Goal: Information Seeking & Learning: Understand process/instructions

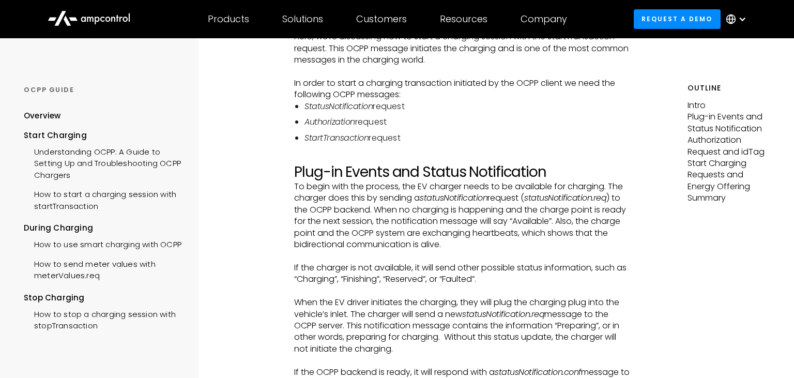
scroll to position [215, 0]
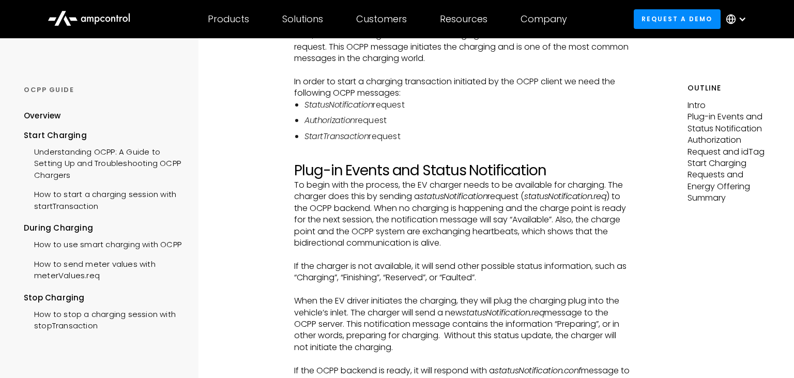
click at [401, 140] on li "StartTransaction request" at bounding box center [468, 136] width 327 height 11
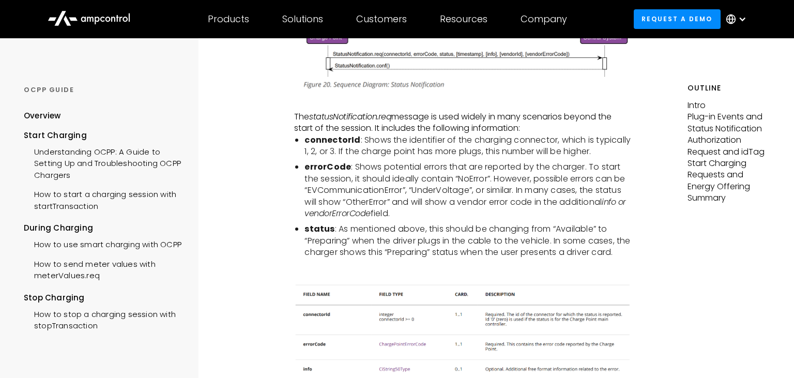
scroll to position [625, 0]
click at [336, 143] on strong "connectorId" at bounding box center [333, 140] width 56 height 12
click at [338, 176] on li "errorCode : Shows potential errors that are reported by the charger. To start t…" at bounding box center [468, 190] width 327 height 58
click at [322, 166] on strong "errorCode" at bounding box center [328, 167] width 47 height 12
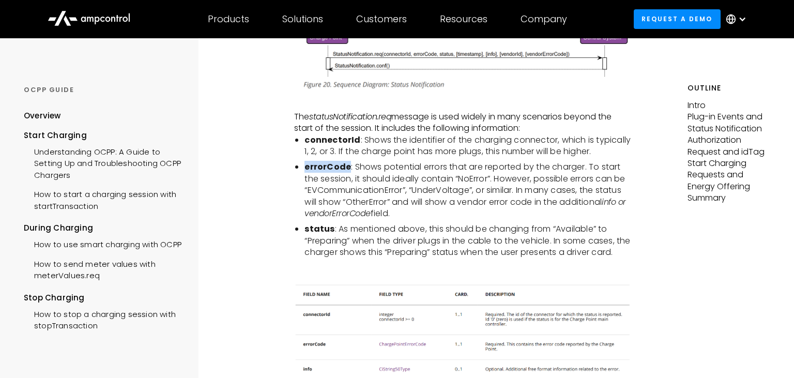
click at [322, 166] on strong "errorCode" at bounding box center [328, 167] width 47 height 12
click at [326, 228] on strong "status" at bounding box center [320, 229] width 30 height 12
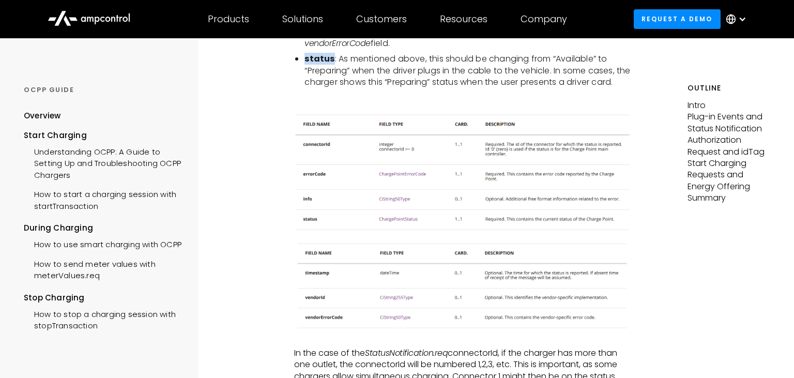
scroll to position [788, 0]
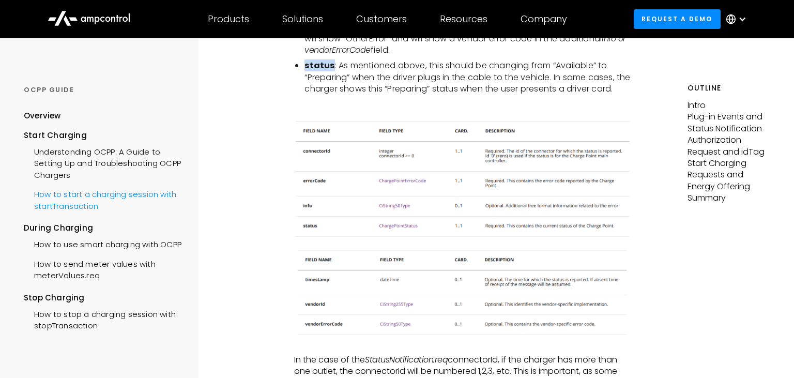
click at [63, 211] on div "How to start a charging session with startTransaction" at bounding box center [103, 199] width 159 height 31
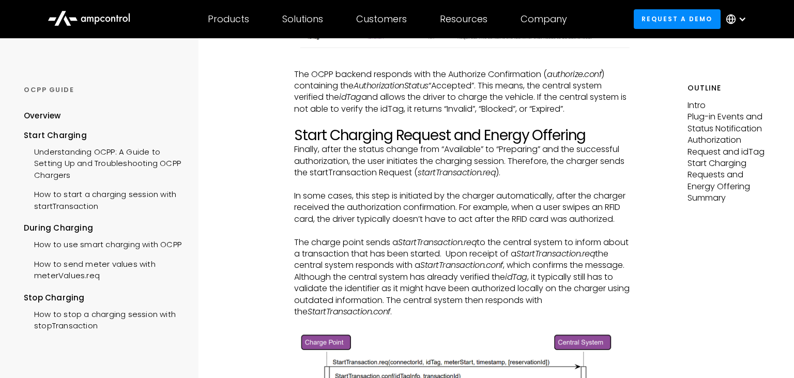
scroll to position [1582, 0]
click at [408, 143] on h2 "Start Charging Request and Energy Offering" at bounding box center [462, 135] width 337 height 18
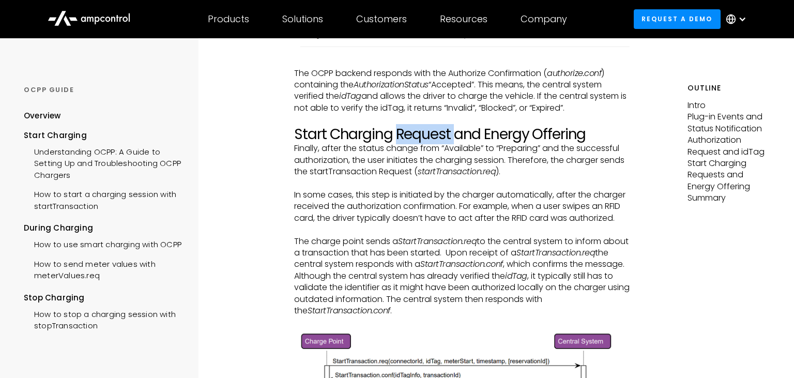
click at [408, 143] on h2 "Start Charging Request and Energy Offering" at bounding box center [462, 135] width 337 height 18
click at [549, 177] on p "Finally, after the status change from “Available” to “Preparing” and the succes…" at bounding box center [462, 160] width 337 height 35
click at [370, 177] on p "Finally, after the status change from “Available” to “Preparing” and the succes…" at bounding box center [462, 160] width 337 height 35
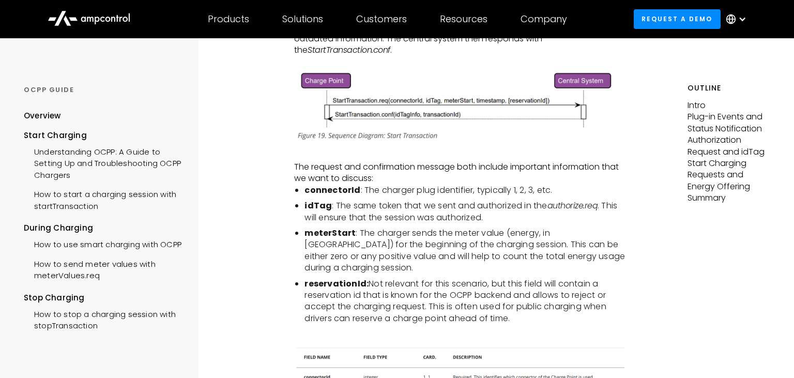
scroll to position [1843, 0]
click at [429, 246] on li "meterStart : The charger sends the meter value (energy, in Wh) for the beginnin…" at bounding box center [468, 249] width 327 height 47
click at [457, 248] on li "meterStart : The charger sends the meter value (energy, in Wh) for the beginnin…" at bounding box center [468, 249] width 327 height 47
click at [474, 250] on li "meterStart : The charger sends the meter value (energy, in Wh) for the beginnin…" at bounding box center [468, 249] width 327 height 47
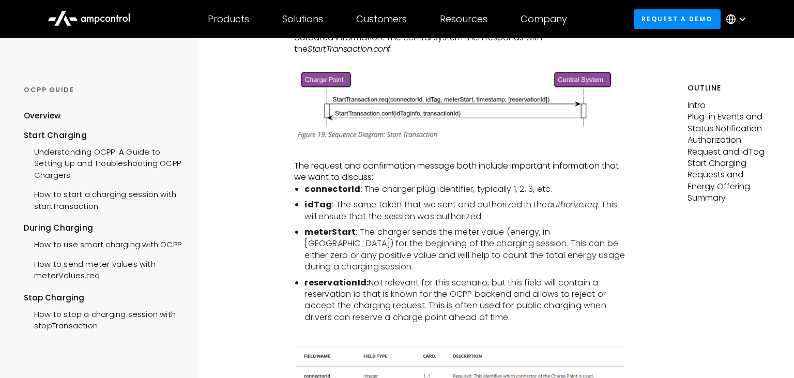
click at [504, 248] on li "meterStart : The charger sends the meter value (energy, in Wh) for the beginnin…" at bounding box center [468, 249] width 327 height 47
click at [381, 256] on li "meterStart : The charger sends the meter value (energy, in Wh) for the beginnin…" at bounding box center [468, 249] width 327 height 47
click at [435, 266] on li "meterStart : The charger sends the meter value (energy, in Wh) for the beginnin…" at bounding box center [468, 249] width 327 height 47
click at [483, 263] on li "meterStart : The charger sends the meter value (energy, in Wh) for the beginnin…" at bounding box center [468, 249] width 327 height 47
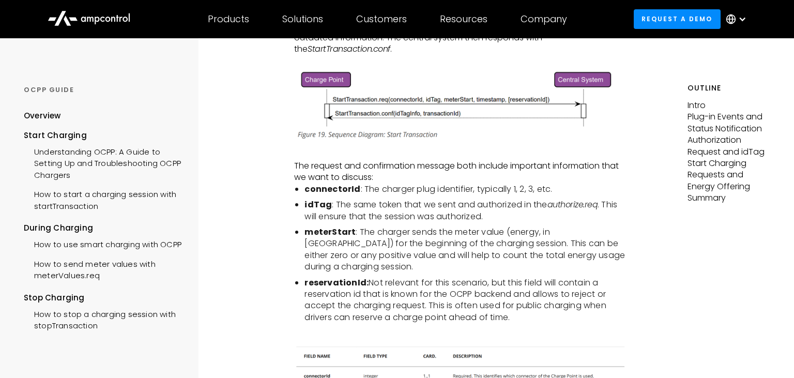
click at [541, 260] on li "meterStart : The charger sends the meter value (energy, in Wh) for the beginnin…" at bounding box center [468, 249] width 327 height 47
click at [338, 271] on li "meterStart : The charger sends the meter value (energy, in Wh) for the beginnin…" at bounding box center [468, 249] width 327 height 47
click at [402, 272] on li "meterStart : The charger sends the meter value (energy, in Wh) for the beginnin…" at bounding box center [468, 249] width 327 height 47
click at [465, 272] on li "meterStart : The charger sends the meter value (energy, in Wh) for the beginnin…" at bounding box center [468, 249] width 327 height 47
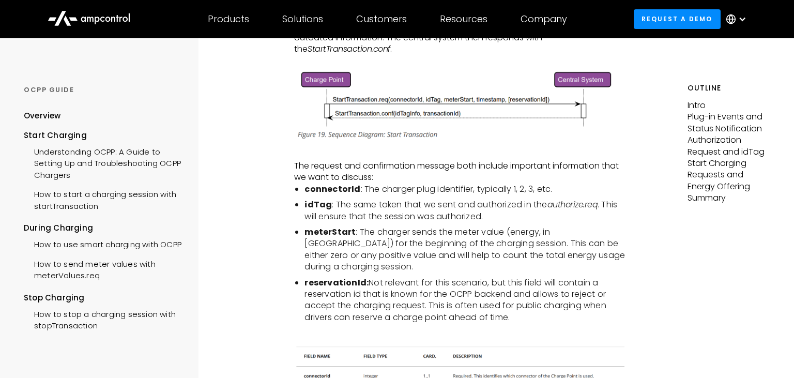
click at [536, 273] on li "meterStart : The charger sends the meter value (energy, in Wh) for the beginnin…" at bounding box center [468, 249] width 327 height 47
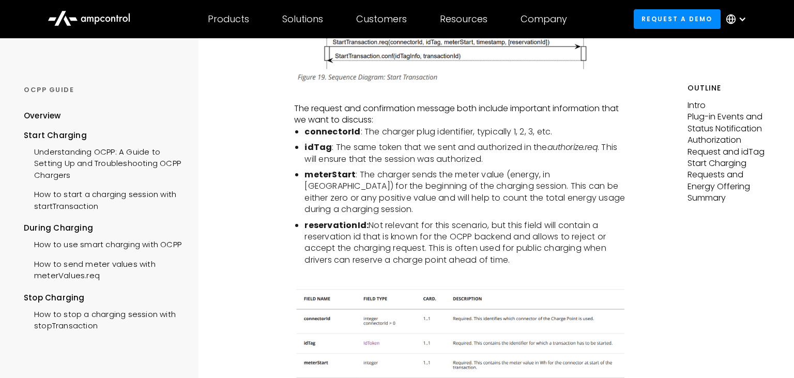
scroll to position [1903, 0]
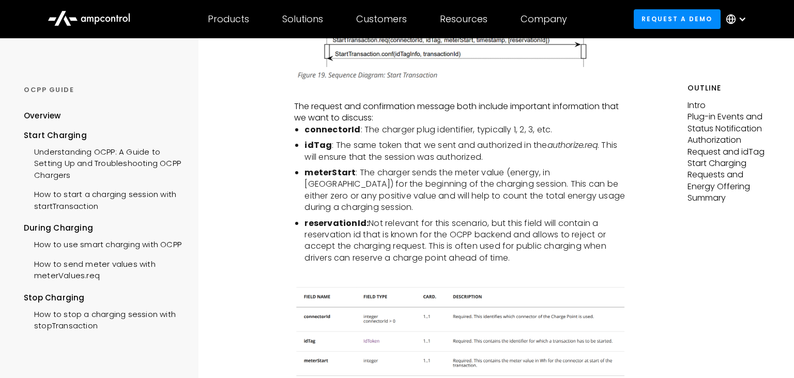
click at [338, 225] on strong "reservationId:" at bounding box center [337, 223] width 64 height 12
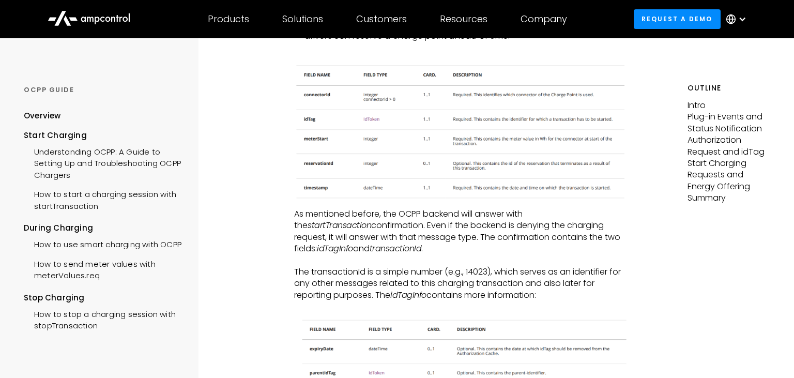
scroll to position [2125, 0]
click at [341, 224] on p "As mentioned before, the OCPP backend will answer with the startTransaction con…" at bounding box center [462, 231] width 337 height 47
click at [369, 230] on p "As mentioned before, the OCPP backend will answer with the startTransaction con…" at bounding box center [462, 231] width 337 height 47
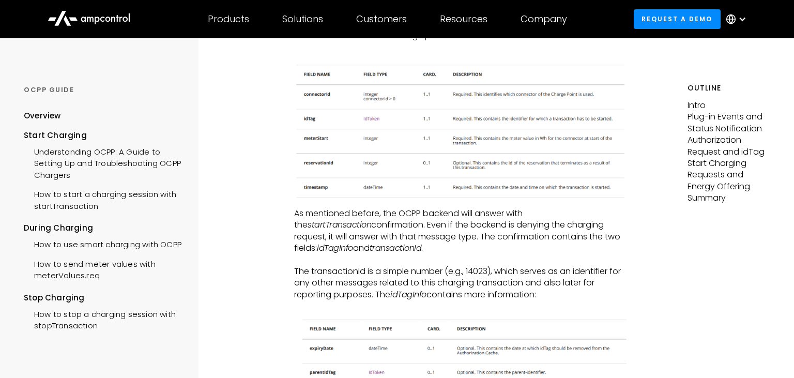
click at [426, 231] on p "As mentioned before, the OCPP backend will answer with the startTransaction con…" at bounding box center [462, 231] width 337 height 47
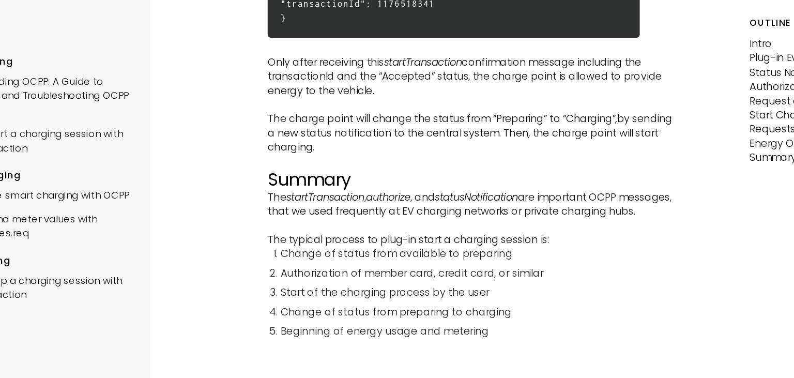
scroll to position [2765, 0]
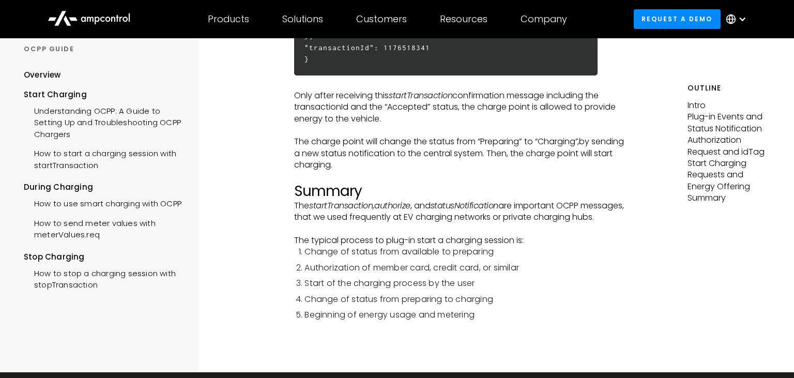
click at [398, 113] on p "Only after receiving this startTransaction confirmation message including the t…" at bounding box center [462, 107] width 337 height 35
click at [373, 219] on p "The startTransaction , authorize , and statusNotification are important OCPP me…" at bounding box center [462, 211] width 337 height 23
click at [83, 212] on div "How to use smart charging with OCPP" at bounding box center [103, 202] width 158 height 19
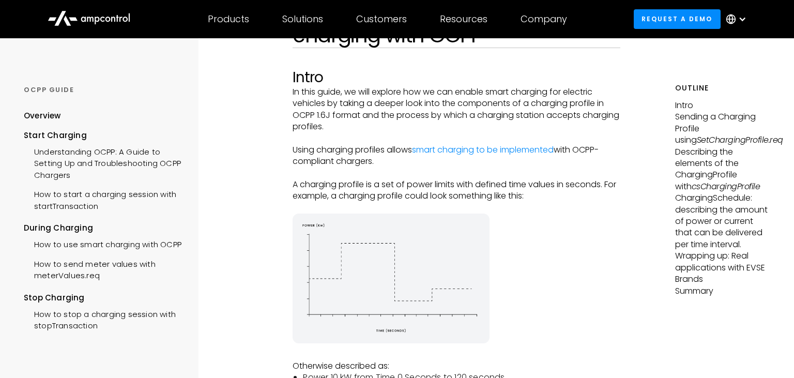
scroll to position [112, 0]
click at [398, 161] on p "Using charging profiles allows smart charging to be implemented with OCPP-compl…" at bounding box center [457, 155] width 328 height 23
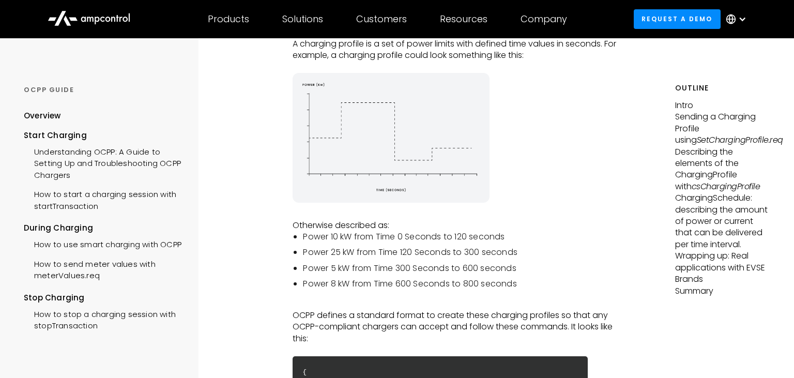
scroll to position [263, 0]
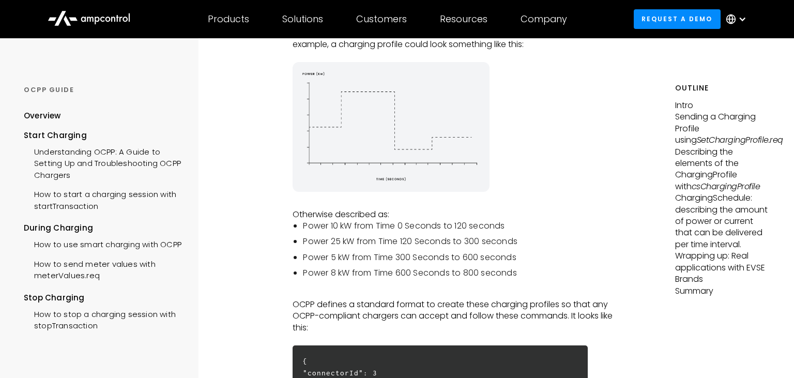
click at [344, 230] on li "Power 10 kW from Time 0 Seconds to 120 seconds" at bounding box center [461, 225] width 317 height 11
click at [371, 227] on li "Power 10 kW from Time 0 Seconds to 120 seconds" at bounding box center [461, 225] width 317 height 11
click at [392, 230] on li "Power 10 kW from Time 0 Seconds to 120 seconds" at bounding box center [461, 225] width 317 height 11
click at [400, 230] on li "Power 10 kW from Time 0 Seconds to 120 seconds" at bounding box center [461, 225] width 317 height 11
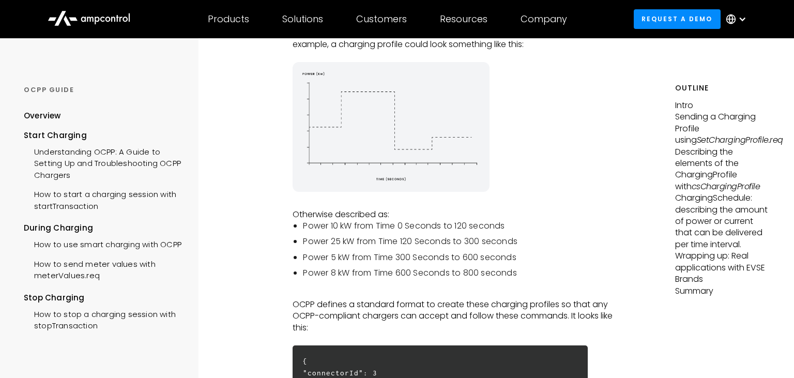
click at [479, 230] on li "Power 10 kW from Time 0 Seconds to 120 seconds" at bounding box center [461, 225] width 317 height 11
click at [330, 252] on ul "Power 10 kW from Time 0 Seconds to 120 seconds Power 25 kW from Time 120 Second…" at bounding box center [457, 249] width 328 height 59
click at [427, 247] on li "Power 25 kW from Time 120 Seconds to 300 seconds" at bounding box center [461, 241] width 317 height 11
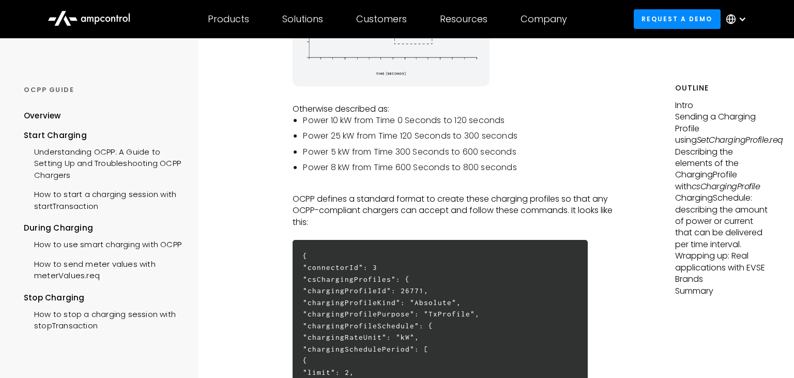
scroll to position [370, 0]
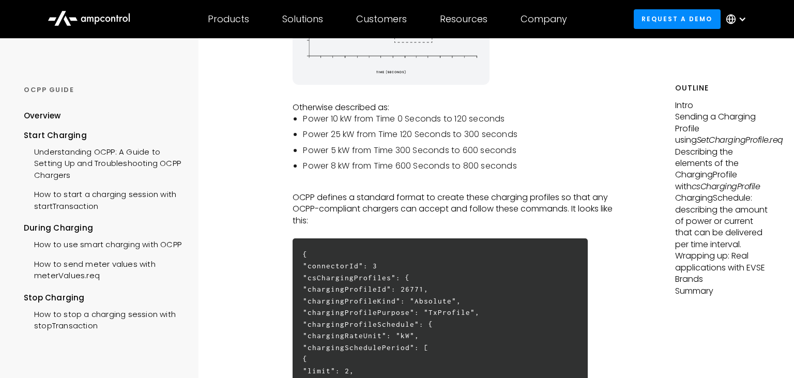
click at [430, 202] on p "OCPP defines a standard format to create these charging profiles so that any OC…" at bounding box center [457, 209] width 328 height 35
click at [365, 214] on p "OCPP defines a standard format to create these charging profiles so that any OC…" at bounding box center [457, 209] width 328 height 35
click at [446, 217] on p "OCPP defines a standard format to create these charging profiles so that any OC…" at bounding box center [457, 209] width 328 height 35
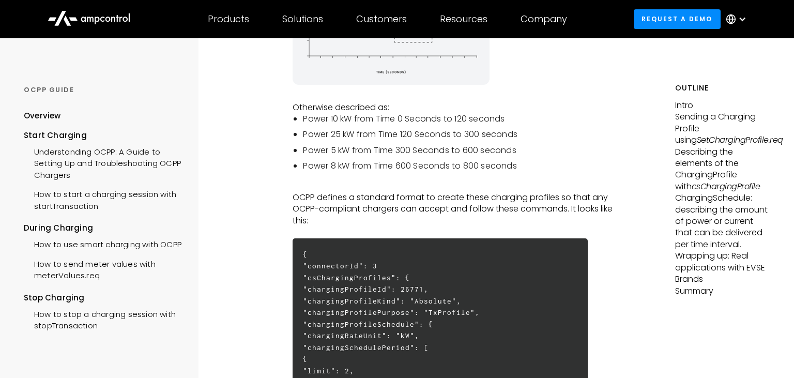
click at [446, 217] on p "OCPP defines a standard format to create these charging profiles so that any OC…" at bounding box center [457, 209] width 328 height 35
click at [484, 217] on p "OCPP defines a standard format to create these charging profiles so that any OC…" at bounding box center [457, 209] width 328 height 35
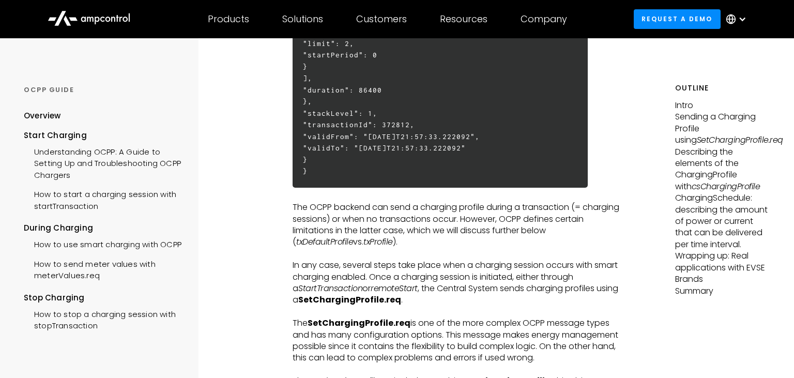
scroll to position [702, 0]
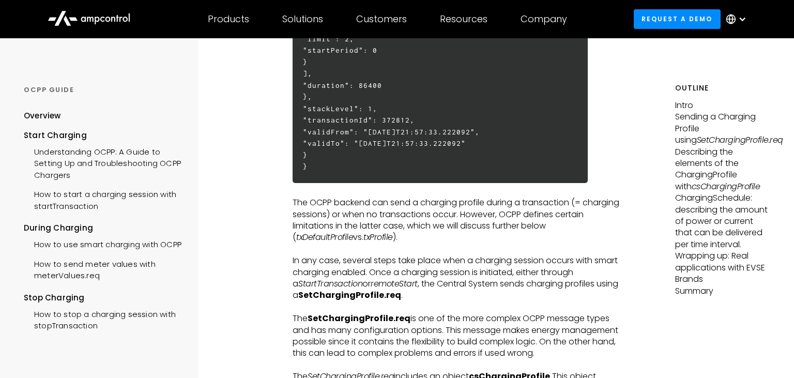
click at [379, 210] on p "The OCPP backend can send a charging profile during a transaction (= charging s…" at bounding box center [457, 220] width 328 height 47
click at [413, 214] on p "The OCPP backend can send a charging profile during a transaction (= charging s…" at bounding box center [457, 220] width 328 height 47
click at [468, 204] on p "The OCPP backend can send a charging profile during a transaction (= charging s…" at bounding box center [457, 220] width 328 height 47
click at [518, 205] on p "The OCPP backend can send a charging profile during a transaction (= charging s…" at bounding box center [457, 220] width 328 height 47
click at [344, 220] on p "The OCPP backend can send a charging profile during a transaction (= charging s…" at bounding box center [457, 220] width 328 height 47
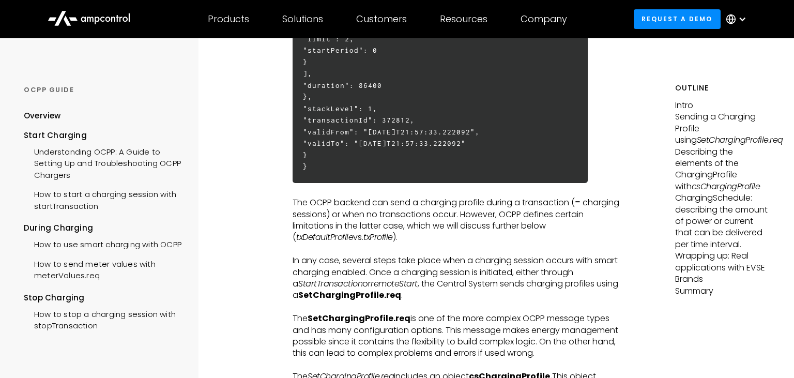
click at [415, 227] on p "The OCPP backend can send a charging profile during a transaction (= charging s…" at bounding box center [457, 220] width 328 height 47
click at [499, 214] on p "The OCPP backend can send a charging profile during a transaction (= charging s…" at bounding box center [457, 220] width 328 height 47
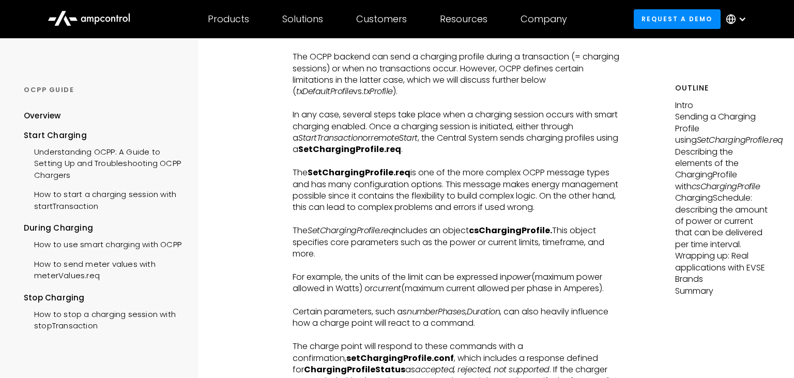
scroll to position [850, 0]
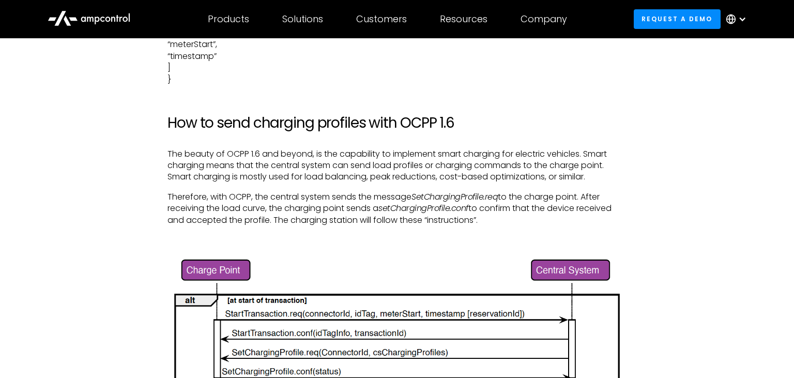
scroll to position [2017, 0]
click at [361, 178] on p "The beauty of OCPP 1.6 and beyond, is the capability to implement smart chargin…" at bounding box center [397, 166] width 459 height 35
click at [497, 177] on p "The beauty of OCPP 1.6 and beyond, is the capability to implement smart chargin…" at bounding box center [397, 166] width 459 height 35
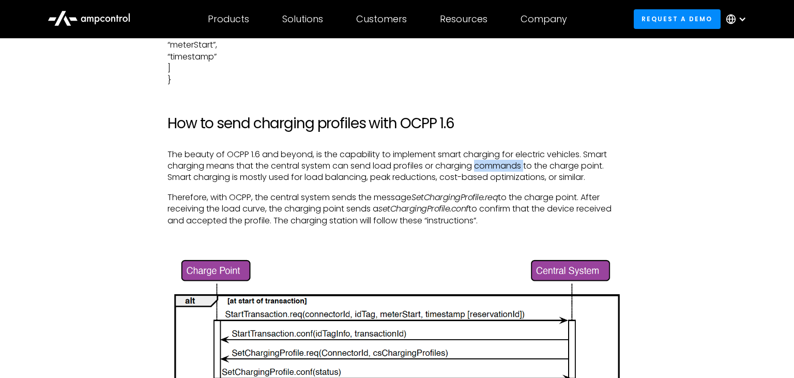
click at [497, 177] on p "The beauty of OCPP 1.6 and beyond, is the capability to implement smart chargin…" at bounding box center [397, 166] width 459 height 35
click at [180, 184] on p "The beauty of OCPP 1.6 and beyond, is the capability to implement smart chargin…" at bounding box center [397, 166] width 459 height 35
click at [367, 184] on p "The beauty of OCPP 1.6 and beyond, is the capability to implement smart chargin…" at bounding box center [397, 166] width 459 height 35
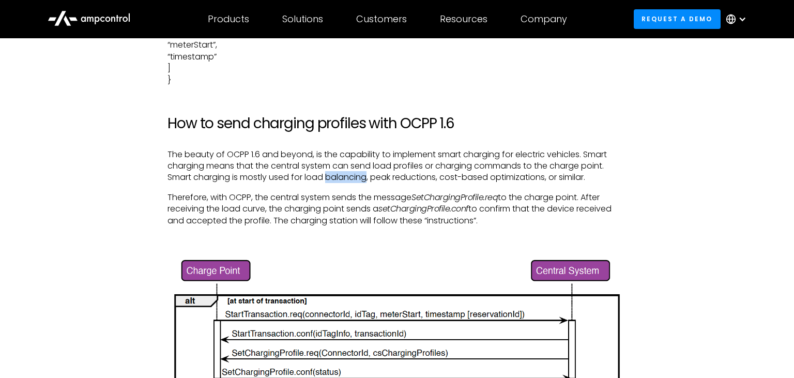
scroll to position [2117, 0]
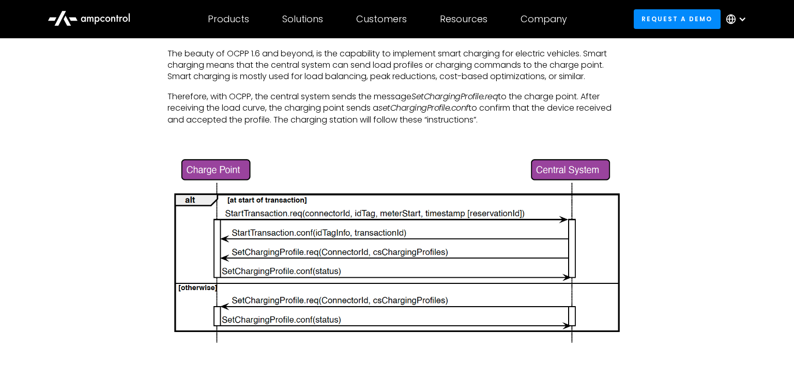
click at [301, 116] on p "Therefore, with OCPP, the central system sends the message SetChargingProfile.r…" at bounding box center [397, 108] width 459 height 35
click at [339, 110] on p "Therefore, with OCPP, the central system sends the message SetChargingProfile.r…" at bounding box center [397, 108] width 459 height 35
click at [390, 107] on p "Therefore, with OCPP, the central system sends the message SetChargingProfile.r…" at bounding box center [397, 108] width 459 height 35
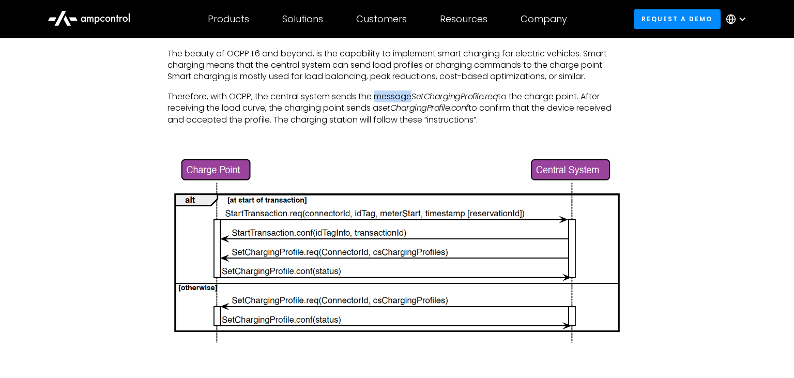
click at [390, 107] on p "Therefore, with OCPP, the central system sends the message SetChargingProfile.r…" at bounding box center [397, 108] width 459 height 35
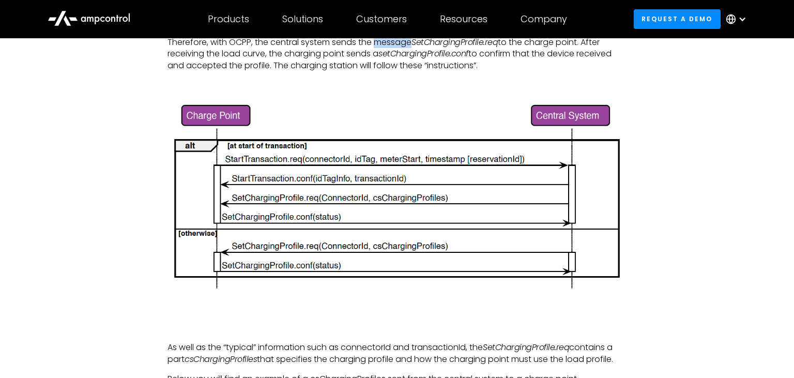
scroll to position [2171, 0]
click at [308, 176] on img at bounding box center [397, 197] width 459 height 193
click at [348, 213] on img at bounding box center [397, 197] width 459 height 193
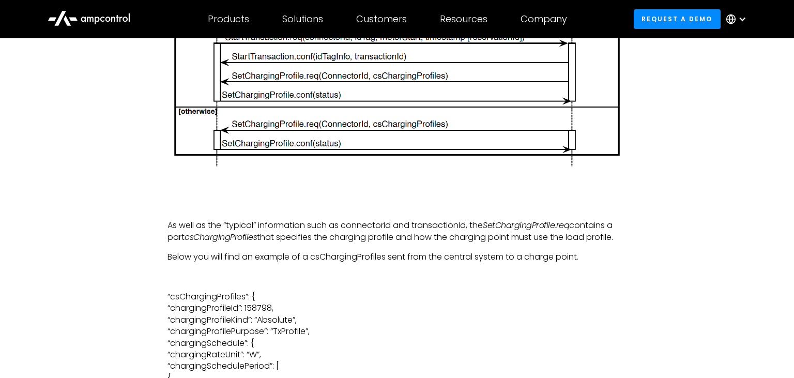
scroll to position [2295, 0]
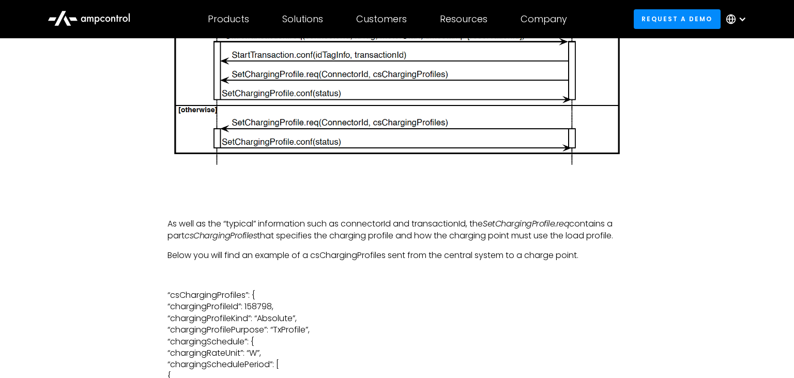
click at [444, 236] on p "As well as the “typical” information such as connectorId and transactionId, the…" at bounding box center [397, 229] width 459 height 23
click at [322, 241] on p "As well as the “typical” information such as connectorId and transactionId, the…" at bounding box center [397, 229] width 459 height 23
click at [358, 241] on p "As well as the “typical” information such as connectorId and transactionId, the…" at bounding box center [397, 229] width 459 height 23
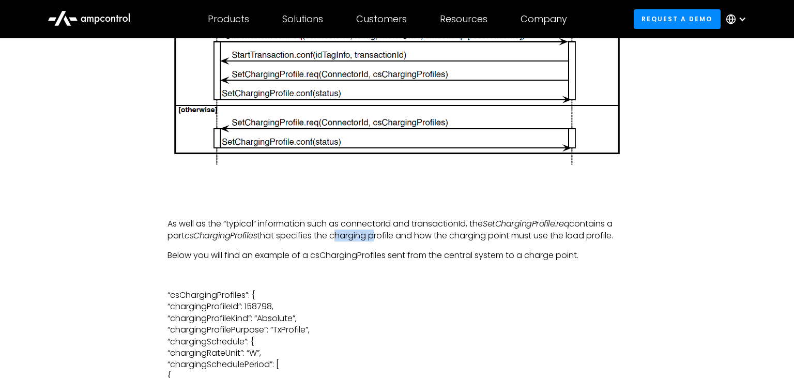
click at [358, 241] on p "As well as the “typical” information such as connectorId and transactionId, the…" at bounding box center [397, 229] width 459 height 23
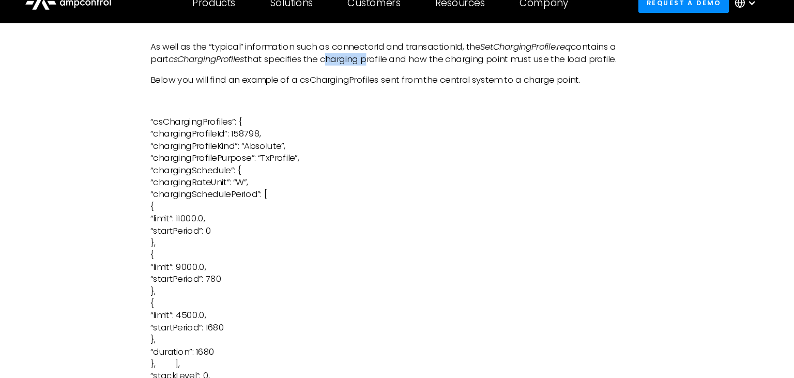
scroll to position [2458, 0]
click at [236, 198] on p "“csChargingProfiles”: { “chargingProfileId”: 158798, “chargingProfileKind”: “Ab…" at bounding box center [397, 277] width 459 height 301
click at [219, 142] on p "“csChargingProfiles”: { “chargingProfileId”: 158798, “chargingProfileKind”: “Ab…" at bounding box center [397, 277] width 459 height 301
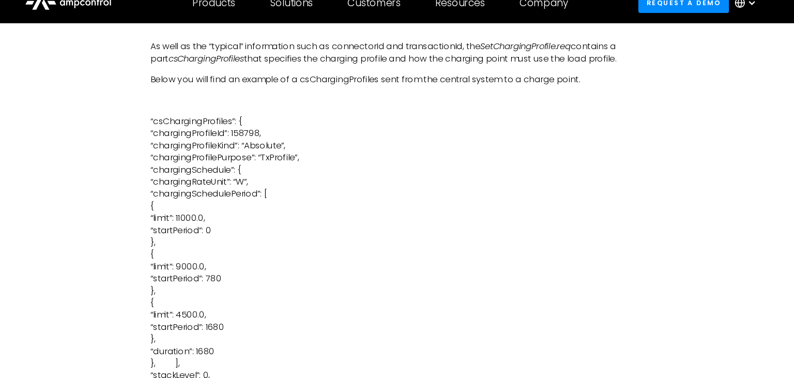
click at [232, 155] on p "“csChargingProfiles”: { “chargingProfileId”: 158798, “chargingProfileKind”: “Ab…" at bounding box center [397, 277] width 459 height 301
click at [266, 157] on p "“csChargingProfiles”: { “chargingProfileId”: 158798, “chargingProfileKind”: “Ab…" at bounding box center [397, 277] width 459 height 301
click at [284, 165] on p "“csChargingProfiles”: { “chargingProfileId”: 158798, “chargingProfileKind”: “Ab…" at bounding box center [397, 277] width 459 height 301
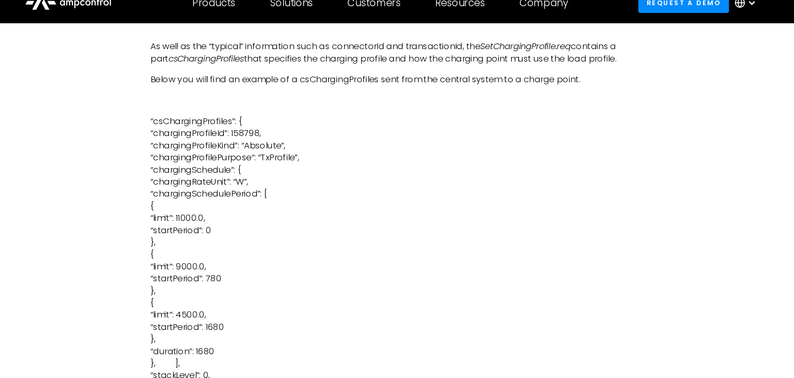
click at [284, 165] on p "“csChargingProfiles”: { “chargingProfileId”: 158798, “chargingProfileKind”: “Ab…" at bounding box center [397, 277] width 459 height 301
click at [307, 180] on p "“csChargingProfiles”: { “chargingProfileId”: 158798, “chargingProfileKind”: “Ab…" at bounding box center [397, 277] width 459 height 301
click at [269, 201] on p "“csChargingProfiles”: { “chargingProfileId”: 158798, “chargingProfileKind”: “Ab…" at bounding box center [397, 277] width 459 height 301
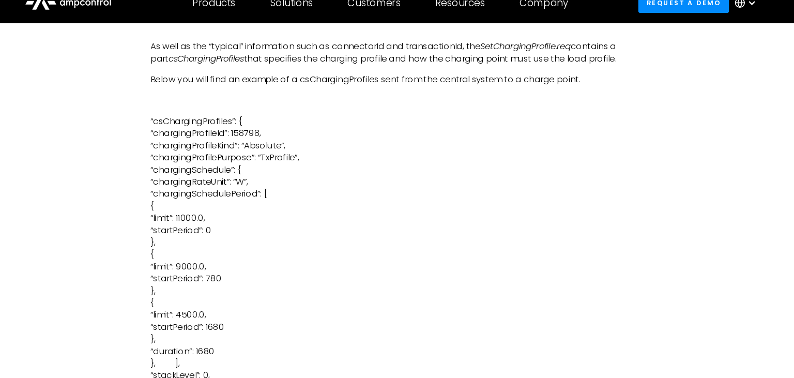
click at [269, 201] on p "“csChargingProfiles”: { “chargingProfileId”: 158798, “chargingProfileKind”: “Ab…" at bounding box center [397, 277] width 459 height 301
click at [237, 237] on p "“csChargingProfiles”: { “chargingProfileId”: 158798, “chargingProfileKind”: “Ab…" at bounding box center [397, 277] width 459 height 301
click at [260, 251] on p "“csChargingProfiles”: { “chargingProfileId”: 158798, “chargingProfileKind”: “Ab…" at bounding box center [397, 277] width 459 height 301
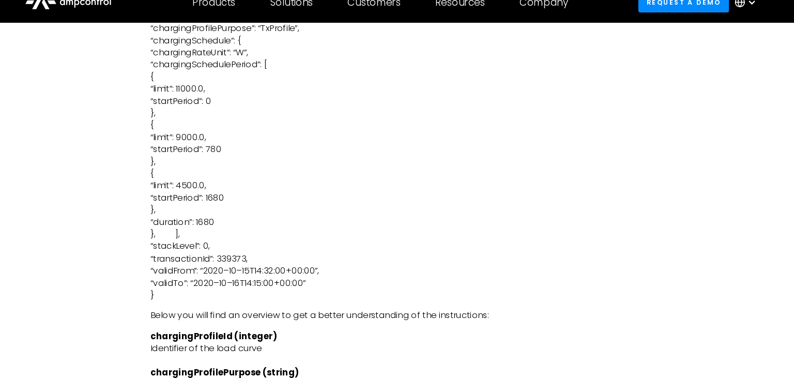
scroll to position [2582, 0]
click at [265, 272] on p "“csChargingProfiles”: { “chargingProfileId”: 158798, “chargingProfileKind”: “Ab…" at bounding box center [397, 153] width 459 height 301
click at [268, 292] on p "“csChargingProfiles”: { “chargingProfileId”: 158798, “chargingProfileKind”: “Ab…" at bounding box center [397, 153] width 459 height 301
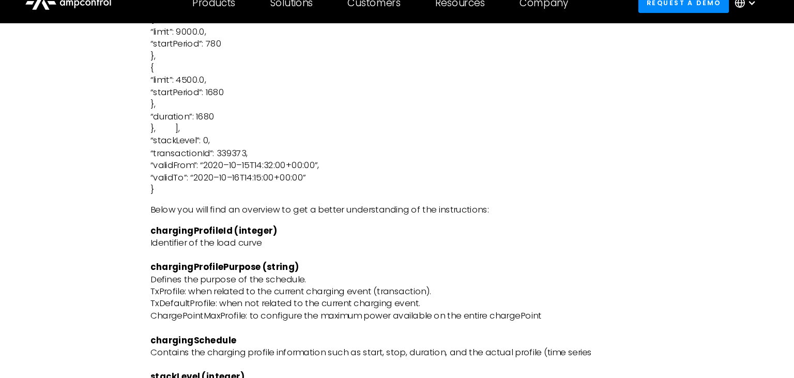
scroll to position [2689, 0]
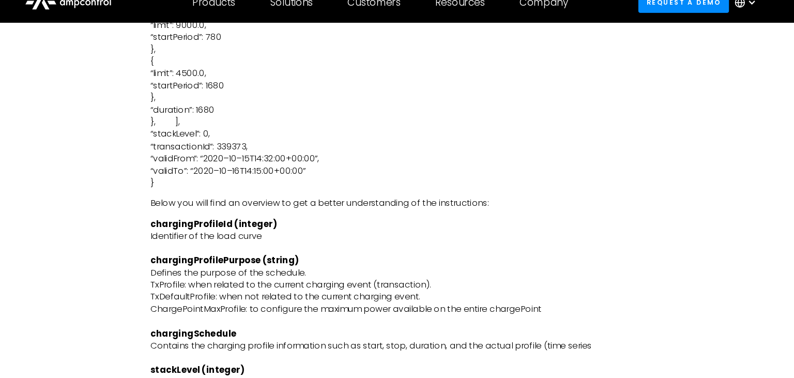
click at [216, 237] on strong "chargingProfileId (integer)" at bounding box center [228, 231] width 121 height 12
click at [226, 271] on strong "chargingProfilePurpose (string)" at bounding box center [239, 266] width 142 height 12
click at [194, 302] on p "chargingProfileId (integer) Identifier of the load curve chargingProfilePurpose…" at bounding box center [397, 341] width 459 height 232
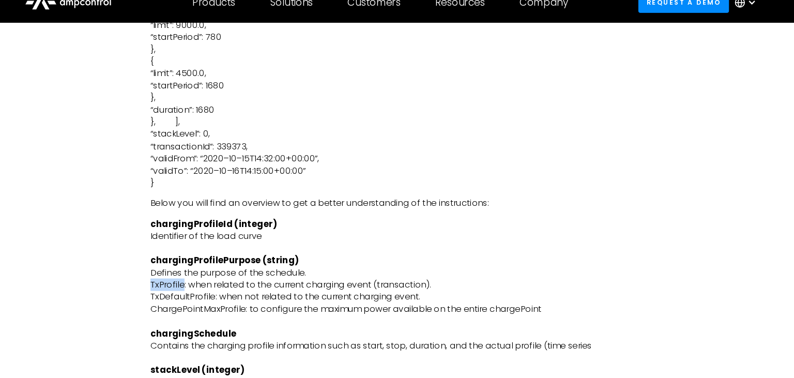
click at [194, 302] on p "chargingProfileId (integer) Identifier of the load curve chargingProfilePurpose…" at bounding box center [397, 341] width 459 height 232
click at [206, 311] on p "chargingProfileId (integer) Identifier of the load curve chargingProfilePurpose…" at bounding box center [397, 341] width 459 height 232
click at [271, 326] on p "chargingProfileId (integer) Identifier of the load curve chargingProfilePurpose…" at bounding box center [397, 341] width 459 height 232
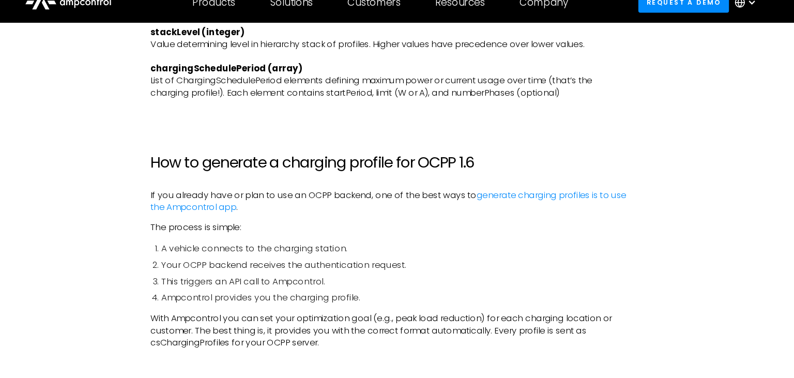
scroll to position [3013, 0]
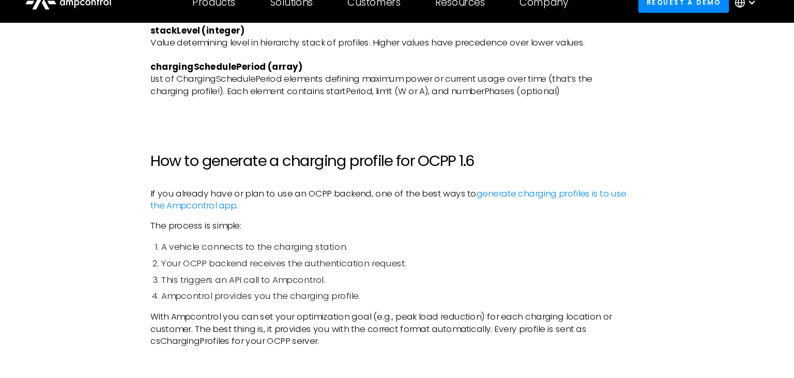
click at [258, 259] on li "A vehicle connects to the charging station." at bounding box center [402, 252] width 449 height 11
click at [319, 259] on li "A vehicle connects to the charging station." at bounding box center [402, 252] width 449 height 11
click at [330, 259] on li "A vehicle connects to the charging station." at bounding box center [402, 252] width 449 height 11
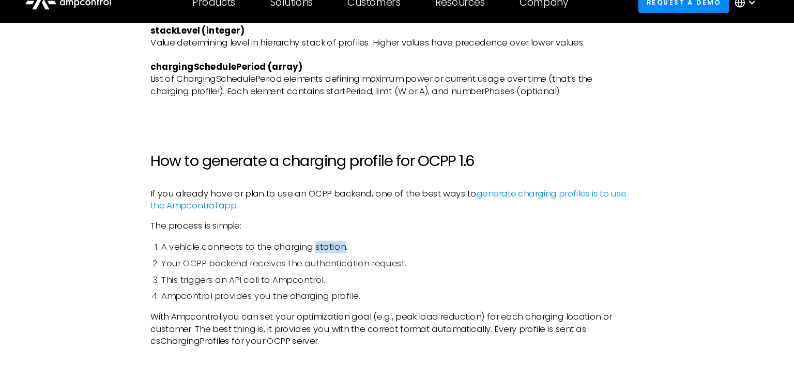
click at [330, 259] on li "A vehicle connects to the charging station." at bounding box center [402, 252] width 449 height 11
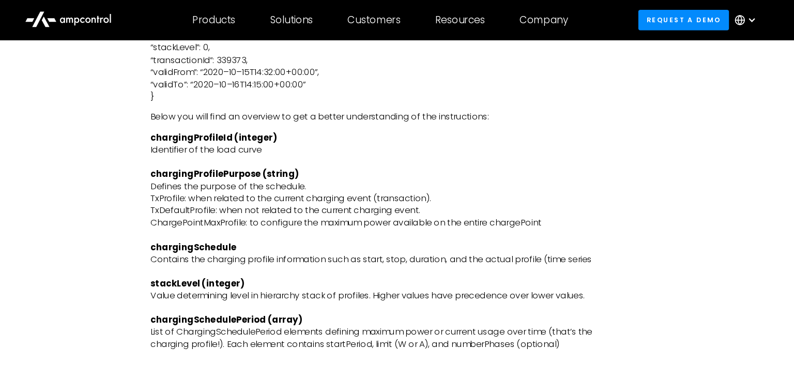
scroll to position [2741, 0]
